Goal: Obtain resource: Obtain resource

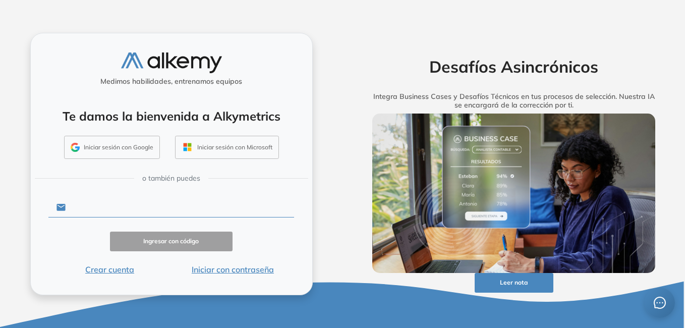
click at [79, 203] on input "text" at bounding box center [180, 207] width 228 height 19
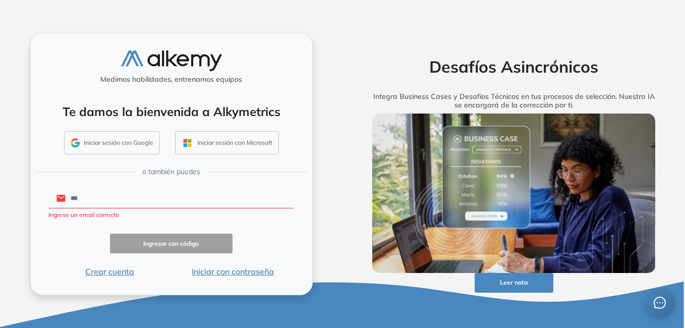
type input "**********"
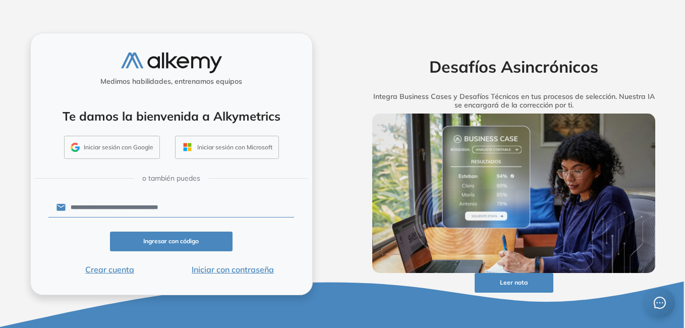
click at [226, 268] on button "Iniciar con contraseña" at bounding box center [232, 269] width 123 height 12
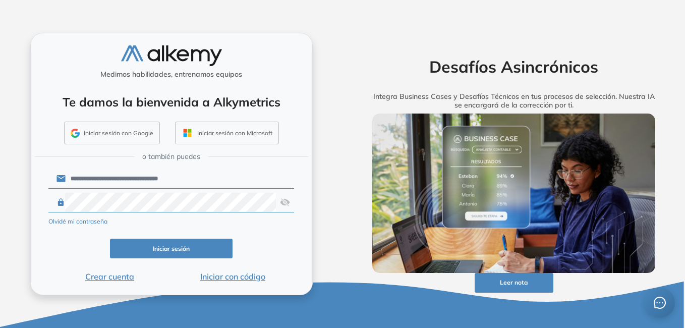
click at [192, 250] on button "Iniciar sesión" at bounding box center [171, 248] width 123 height 20
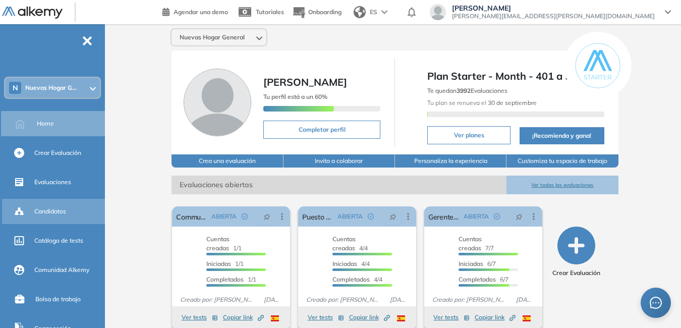
click at [63, 210] on span "Candidatos" at bounding box center [50, 211] width 32 height 9
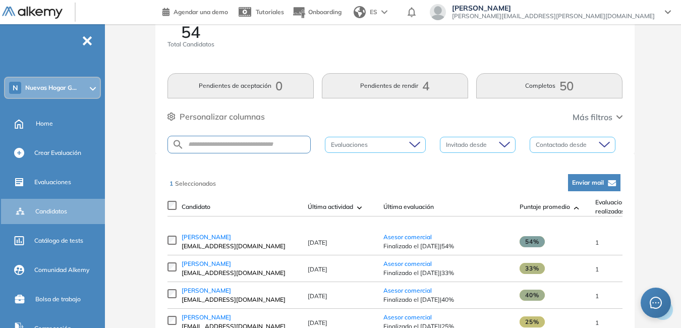
scroll to position [50, 0]
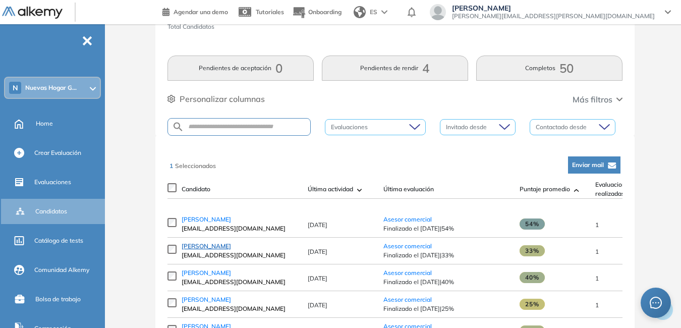
click at [208, 250] on span "Alan Alonso" at bounding box center [205, 246] width 49 height 8
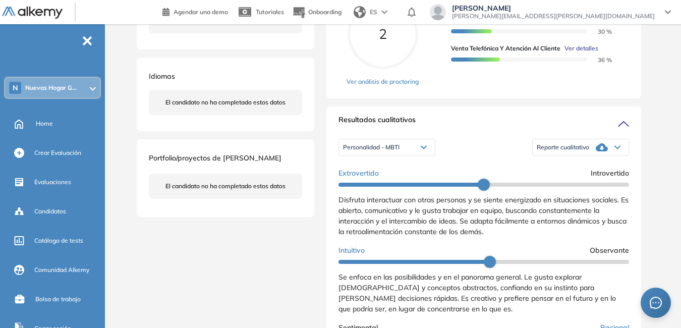
scroll to position [252, 0]
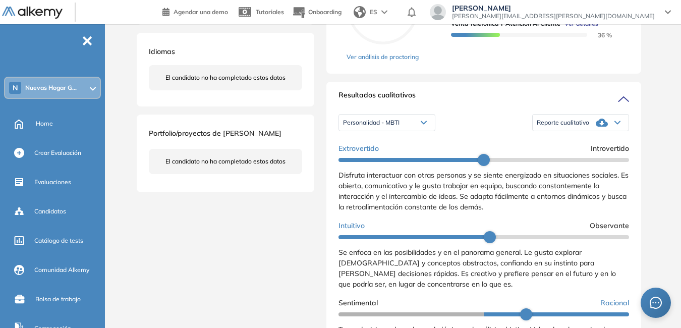
click at [578, 127] on span "Reporte cualitativo" at bounding box center [562, 122] width 52 height 8
click at [572, 142] on li "Reporte con Afinidad AI" at bounding box center [568, 137] width 62 height 10
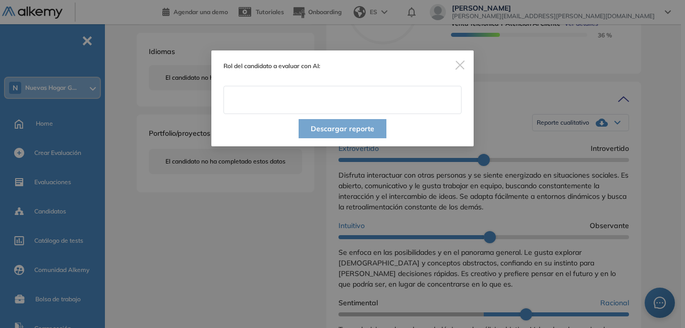
click at [408, 104] on input "text" at bounding box center [342, 100] width 238 height 28
type input "**********"
click at [343, 127] on button "Descargar reporte" at bounding box center [342, 128] width 88 height 19
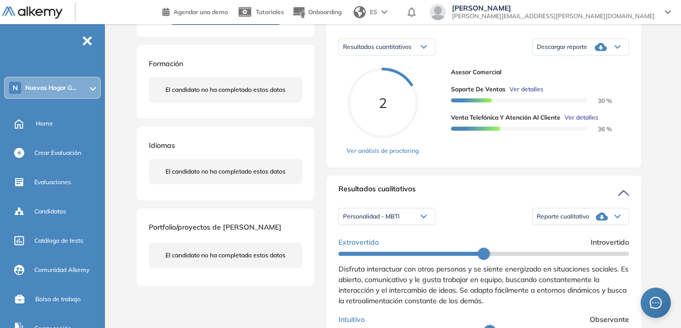
scroll to position [151, 0]
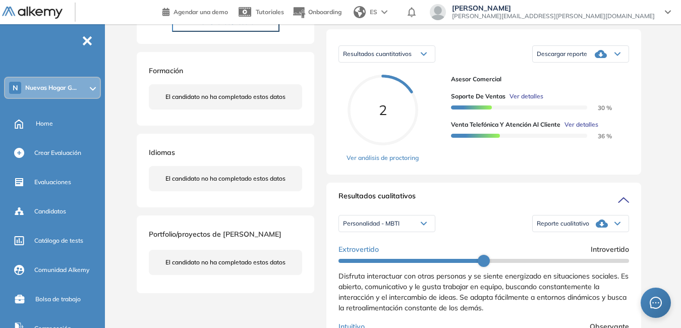
click at [579, 58] on span "Descargar reporte" at bounding box center [561, 54] width 50 height 8
click at [579, 91] on li "Descargar informe resumido" at bounding box center [574, 86] width 75 height 10
click at [64, 210] on span "Candidatos" at bounding box center [50, 211] width 32 height 9
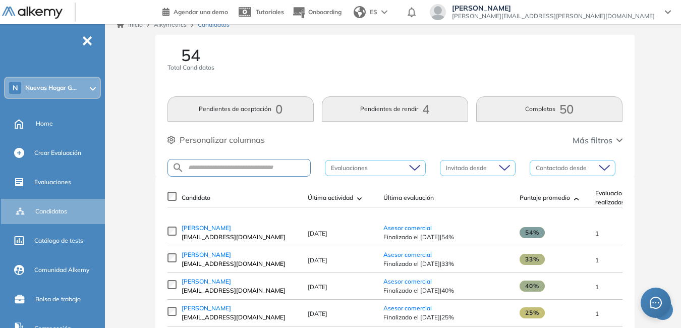
scroll to position [151, 0]
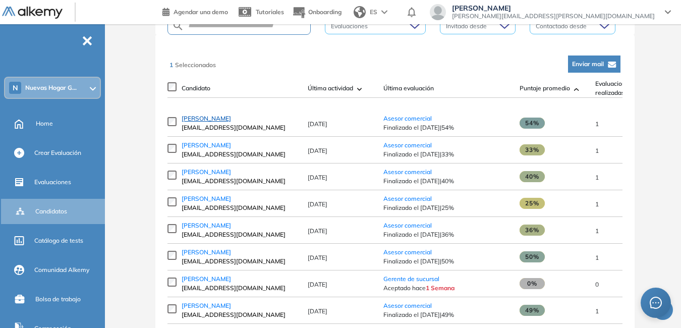
click at [208, 121] on span "Gabriela Tovar" at bounding box center [205, 118] width 49 height 8
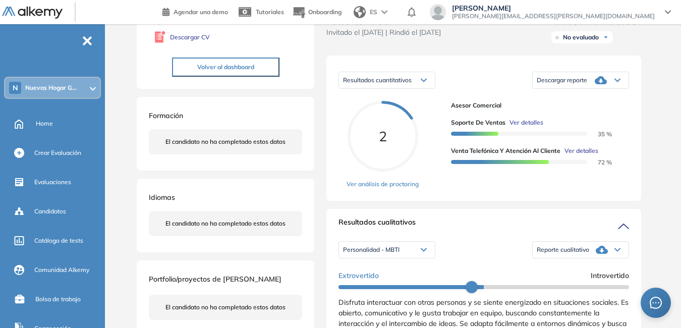
scroll to position [151, 0]
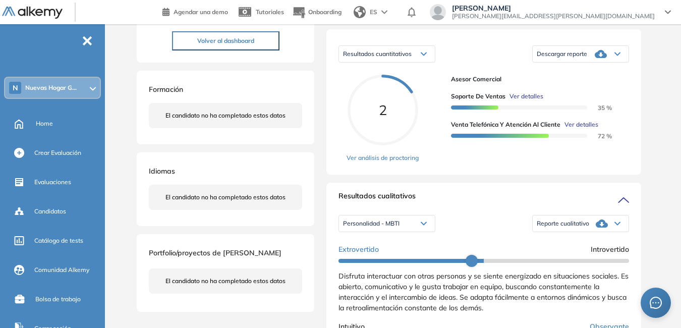
click at [556, 227] on span "Reporte cualitativo" at bounding box center [562, 223] width 52 height 8
click at [561, 242] on li "Reporte con Afinidad AI" at bounding box center [568, 237] width 62 height 10
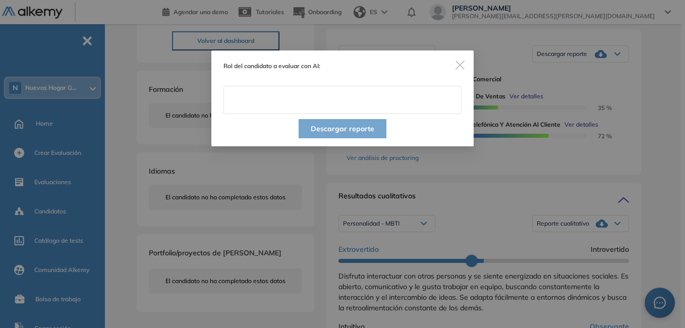
click at [281, 108] on input "text" at bounding box center [342, 100] width 238 height 28
type input "**********"
click at [338, 130] on button "Descargar reporte" at bounding box center [342, 128] width 88 height 19
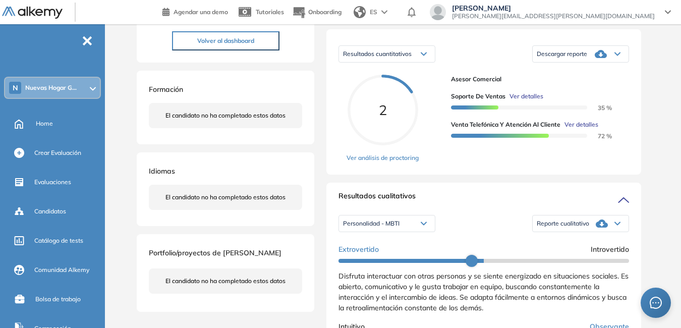
click at [577, 58] on span "Descargar reporte" at bounding box center [561, 54] width 50 height 8
click at [576, 91] on li "Descargar informe resumido" at bounding box center [574, 86] width 75 height 10
